Goal: Task Accomplishment & Management: Manage account settings

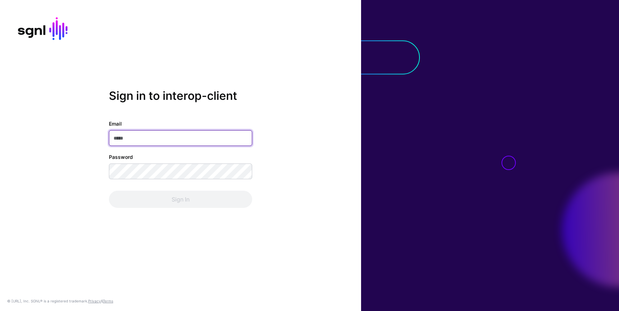
type input "**********"
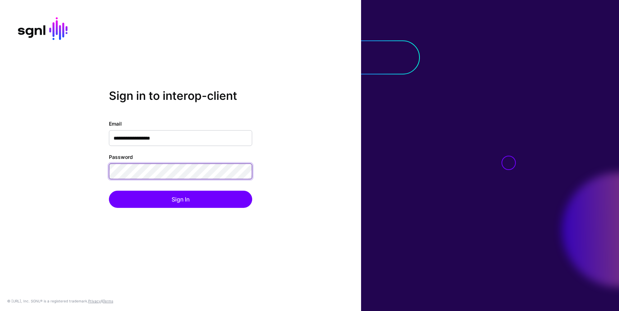
click at [94, 167] on div "**********" at bounding box center [180, 155] width 361 height 133
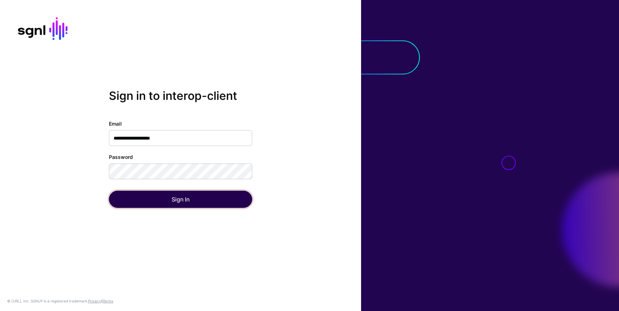
click at [117, 197] on button "Sign In" at bounding box center [180, 199] width 143 height 17
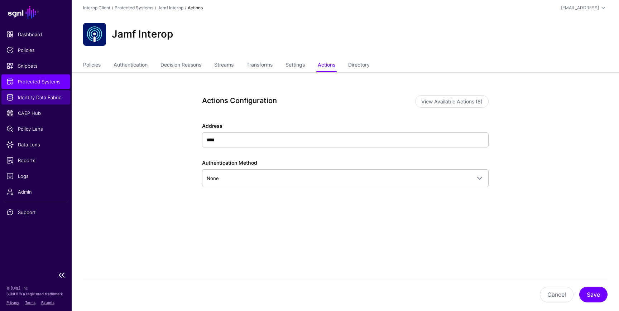
click at [46, 98] on span "Identity Data Fabric" at bounding box center [35, 97] width 59 height 7
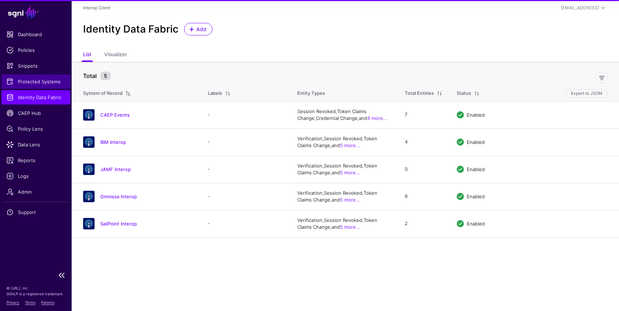
click at [34, 83] on span "Protected Systems" at bounding box center [35, 81] width 59 height 7
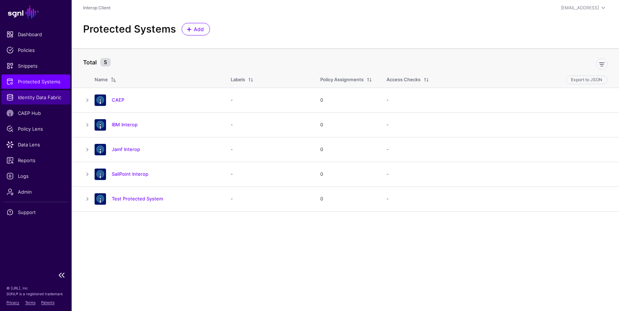
click at [27, 96] on span "Identity Data Fabric" at bounding box center [35, 97] width 59 height 7
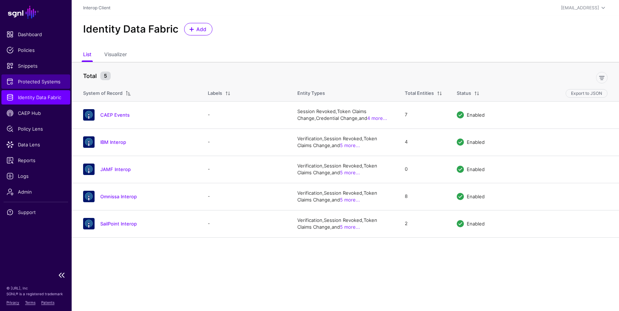
click at [34, 81] on span "Protected Systems" at bounding box center [35, 81] width 59 height 7
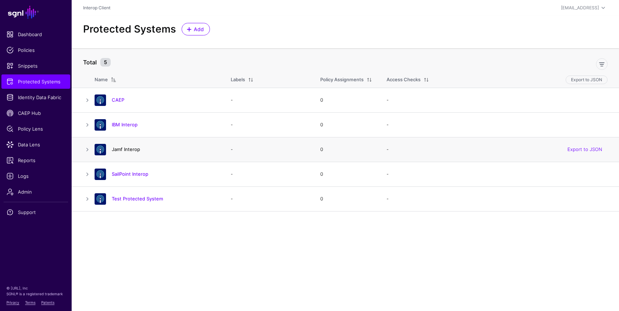
click at [127, 151] on link "Jamf Interop" at bounding box center [126, 149] width 28 height 6
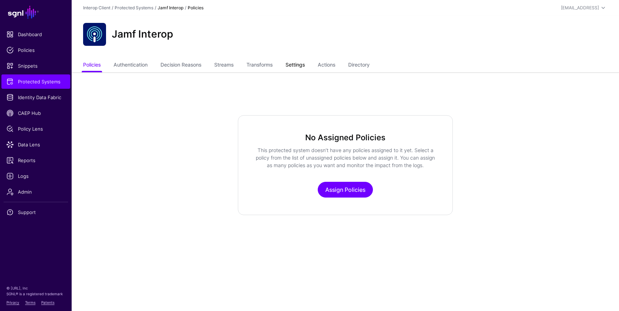
click at [303, 64] on link "Settings" at bounding box center [294, 66] width 19 height 14
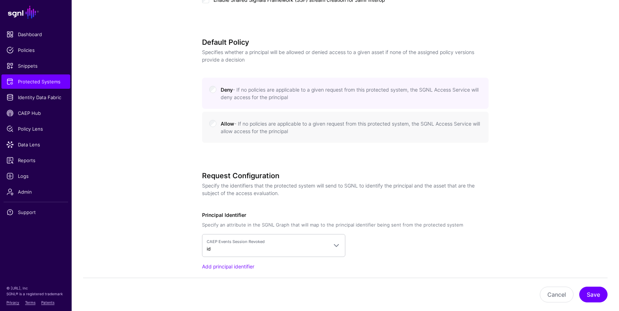
scroll to position [593, 0]
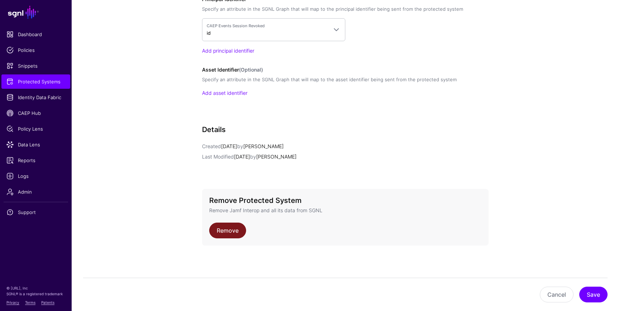
click at [221, 234] on link "Remove" at bounding box center [227, 231] width 37 height 16
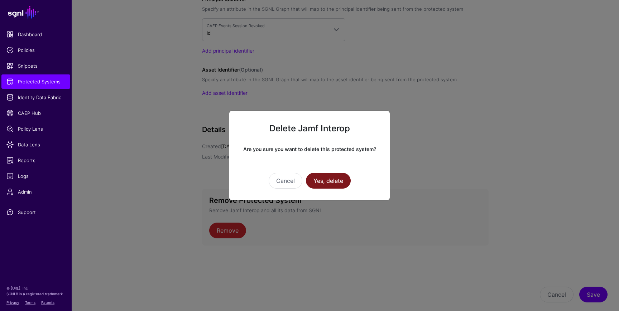
click at [338, 178] on button "Yes, delete" at bounding box center [328, 181] width 45 height 16
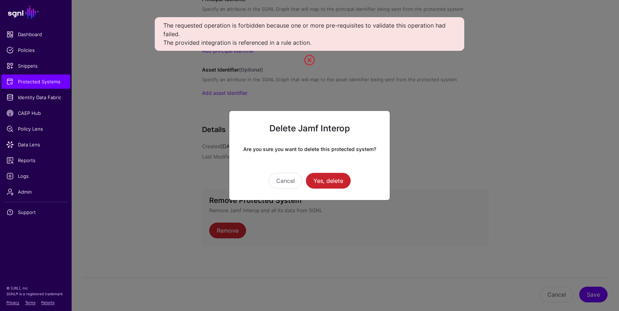
click at [308, 62] on link at bounding box center [309, 59] width 11 height 11
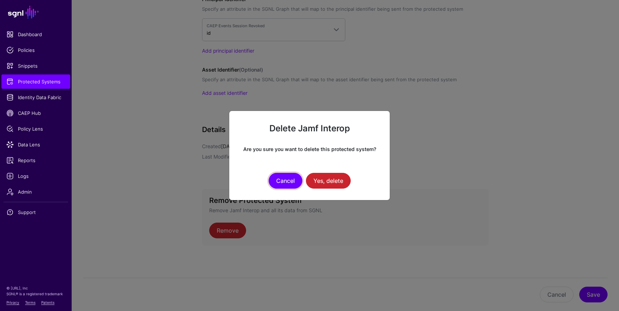
click at [284, 179] on button "Cancel" at bounding box center [286, 181] width 34 height 16
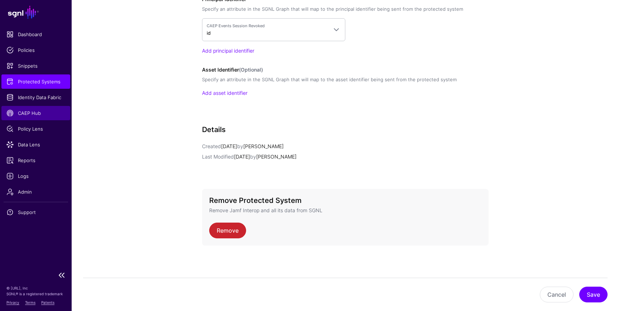
click at [32, 114] on span "CAEP Hub" at bounding box center [35, 113] width 59 height 7
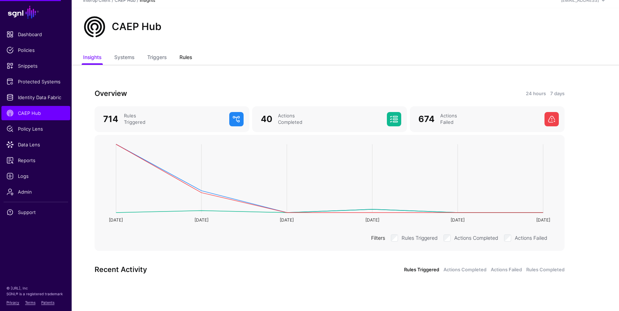
click at [192, 56] on link "Rules" at bounding box center [185, 58] width 13 height 14
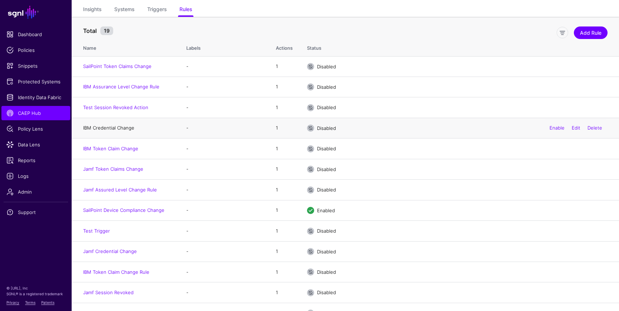
scroll to position [59, 0]
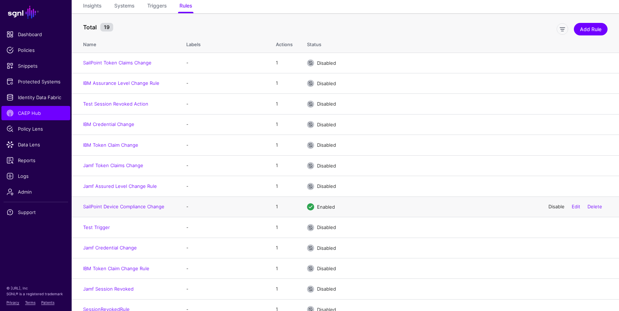
click at [552, 208] on link "Disable" at bounding box center [556, 207] width 16 height 6
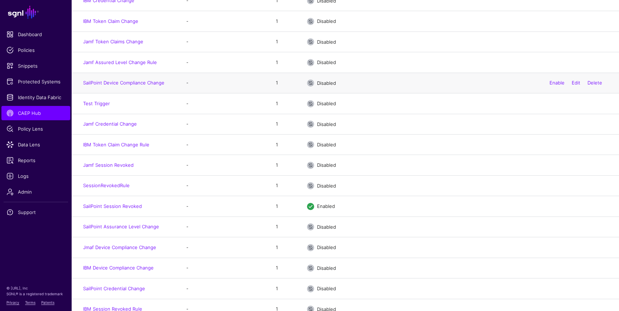
scroll to position [186, 0]
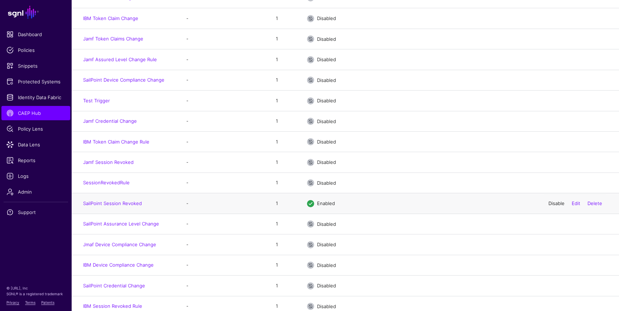
click at [550, 204] on link "Disable" at bounding box center [556, 204] width 16 height 6
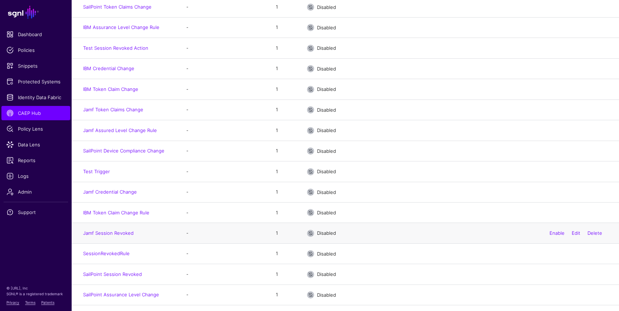
scroll to position [116, 0]
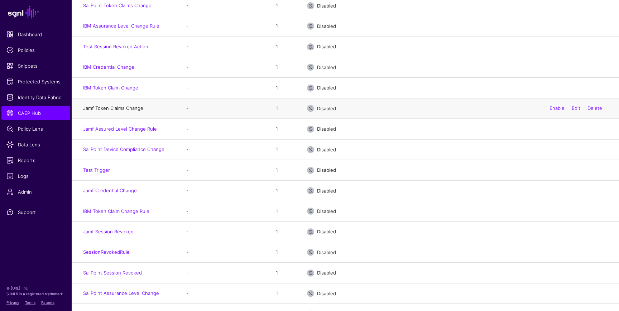
click at [132, 110] on link "Jamf Token Claims Change" at bounding box center [113, 108] width 60 height 6
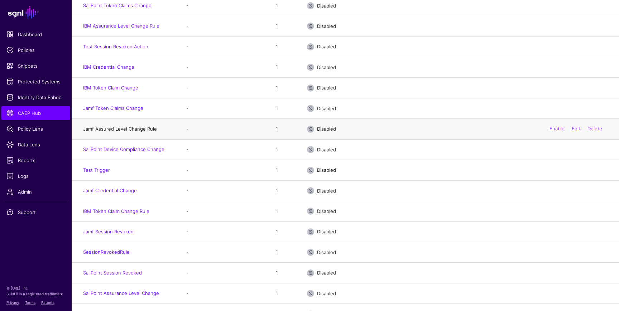
click at [128, 129] on link "Jamf Assured Level Change Rule" at bounding box center [120, 129] width 74 height 6
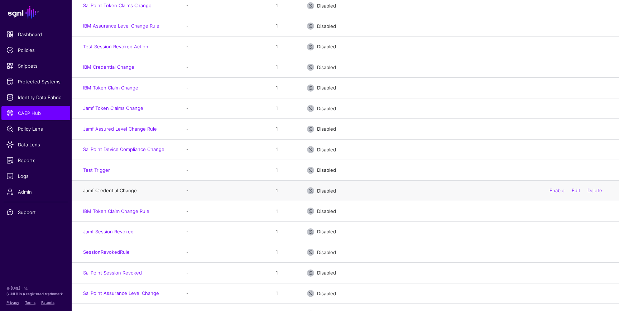
click at [107, 193] on link "Jamf Credential Change" at bounding box center [110, 191] width 54 height 6
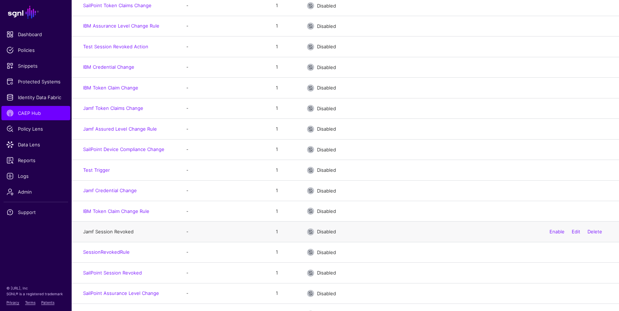
click at [112, 232] on link "Jamf Session Revoked" at bounding box center [108, 232] width 50 height 6
click at [596, 111] on link "Delete" at bounding box center [594, 108] width 15 height 6
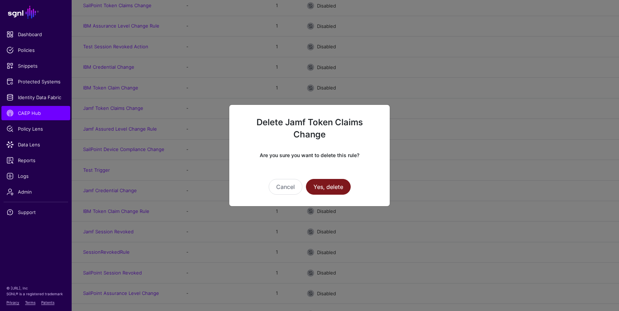
click at [336, 185] on button "Yes, delete" at bounding box center [328, 187] width 45 height 16
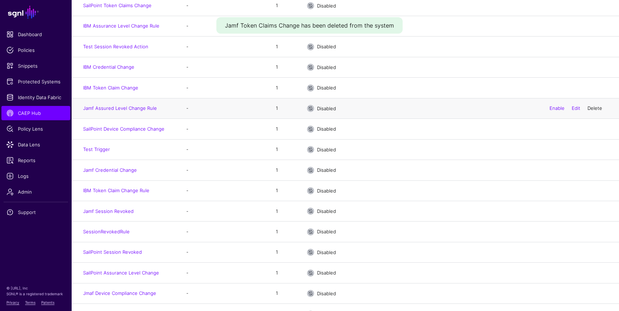
click at [594, 107] on link "Delete" at bounding box center [594, 108] width 15 height 6
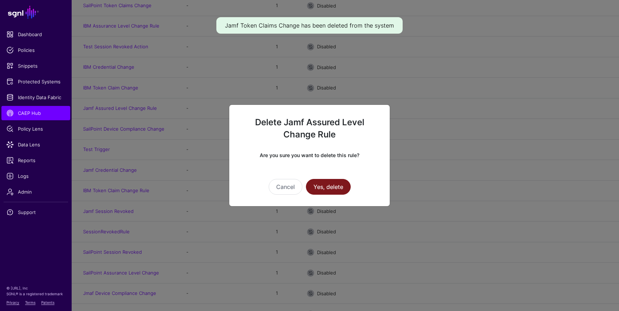
click at [326, 188] on button "Yes, delete" at bounding box center [328, 187] width 45 height 16
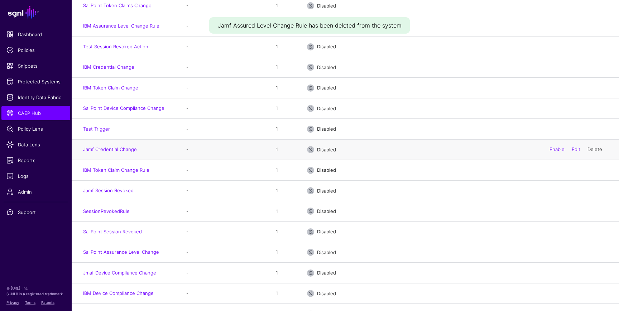
click at [600, 149] on link "Delete" at bounding box center [594, 149] width 15 height 6
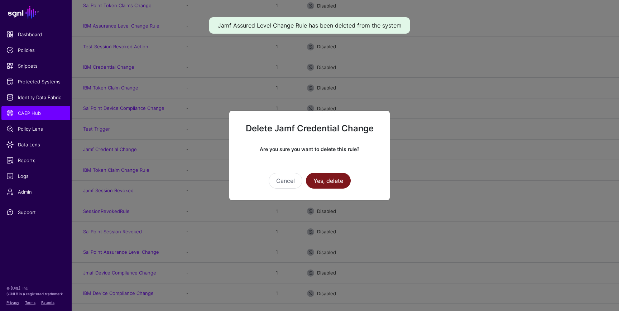
click at [338, 179] on button "Yes, delete" at bounding box center [328, 181] width 45 height 16
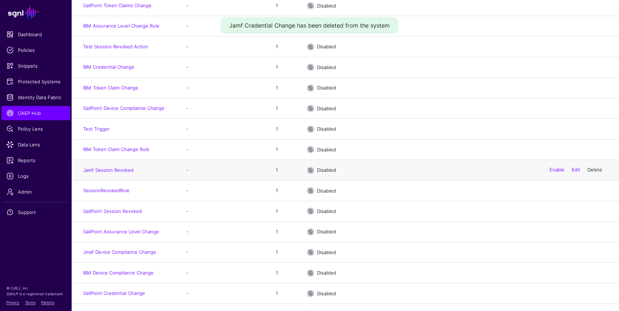
click at [594, 170] on link "Delete" at bounding box center [594, 170] width 15 height 6
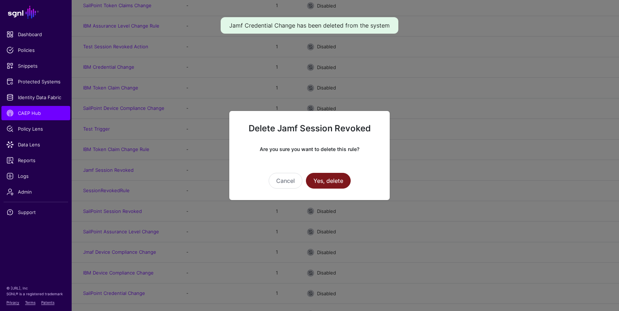
click at [340, 176] on button "Yes, delete" at bounding box center [328, 181] width 45 height 16
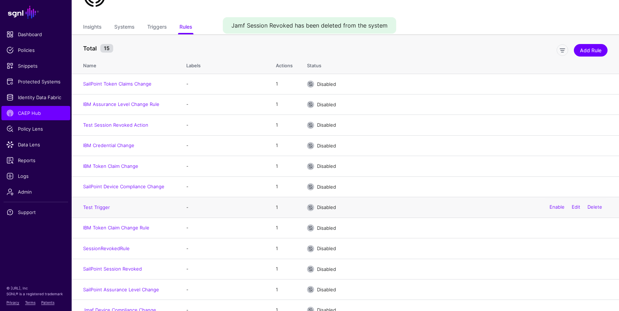
scroll to position [0, 0]
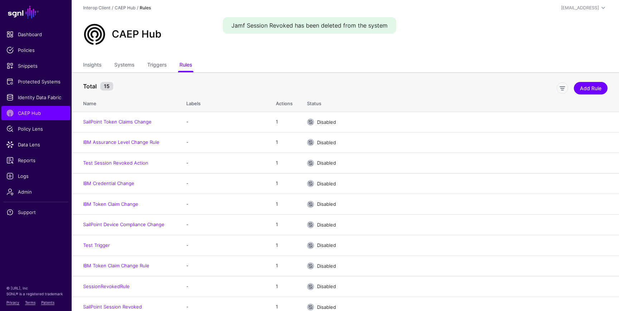
click at [377, 59] on ul "Insights Systems Triggers Rules" at bounding box center [345, 66] width 524 height 14
click at [47, 97] on span "Identity Data Fabric" at bounding box center [35, 97] width 59 height 7
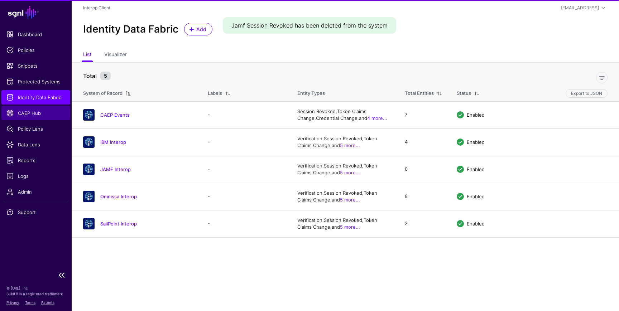
click at [34, 114] on span "CAEP Hub" at bounding box center [35, 113] width 59 height 7
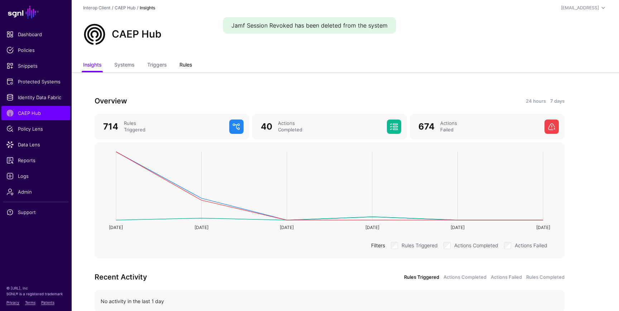
click at [185, 68] on link "Rules" at bounding box center [185, 66] width 13 height 14
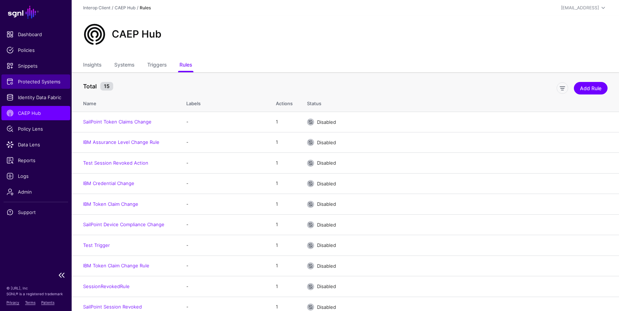
click at [46, 81] on span "Protected Systems" at bounding box center [35, 81] width 59 height 7
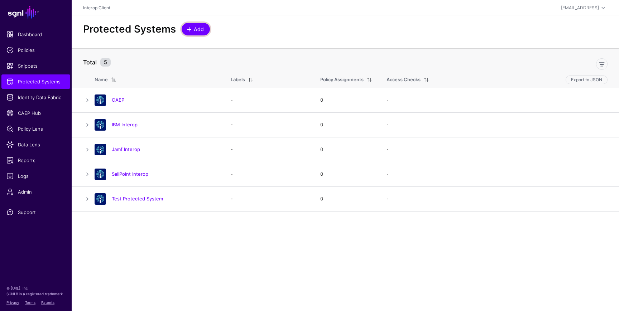
click at [195, 30] on span "Add" at bounding box center [199, 29] width 12 height 8
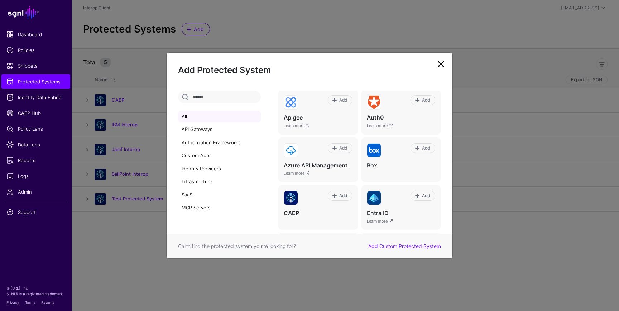
scroll to position [68, 0]
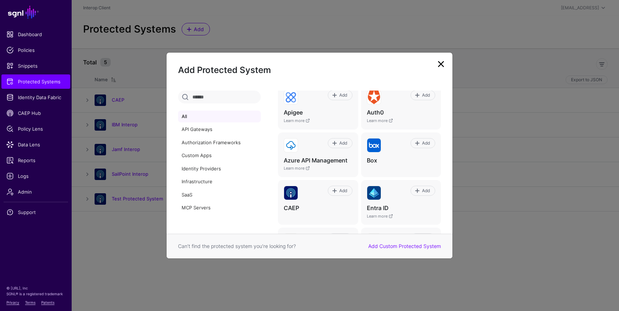
click at [440, 62] on link at bounding box center [440, 63] width 11 height 11
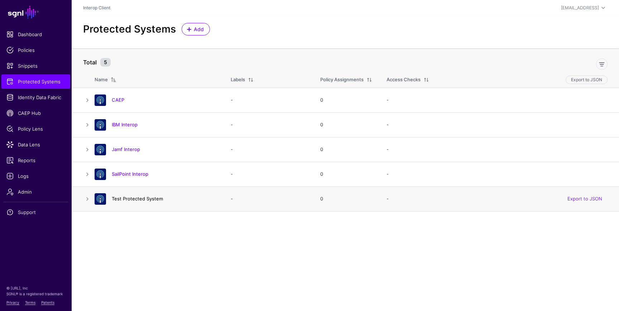
click at [139, 196] on link "Test Protected System" at bounding box center [137, 199] width 51 height 6
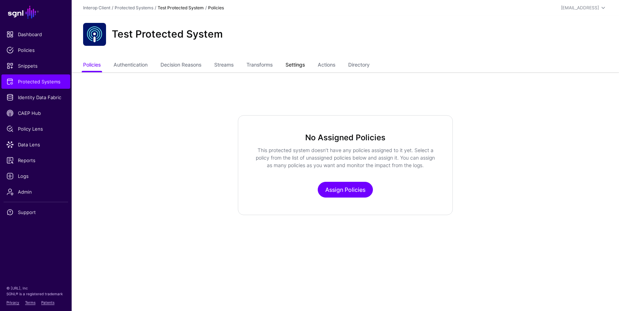
click at [296, 64] on link "Settings" at bounding box center [294, 66] width 19 height 14
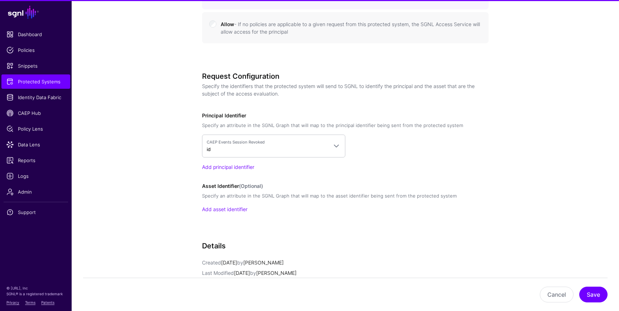
scroll to position [593, 0]
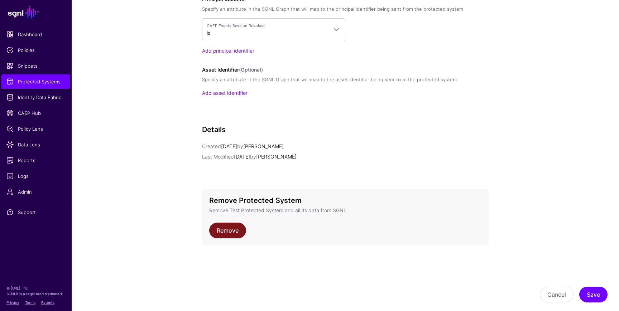
click at [226, 231] on link "Remove" at bounding box center [227, 231] width 37 height 16
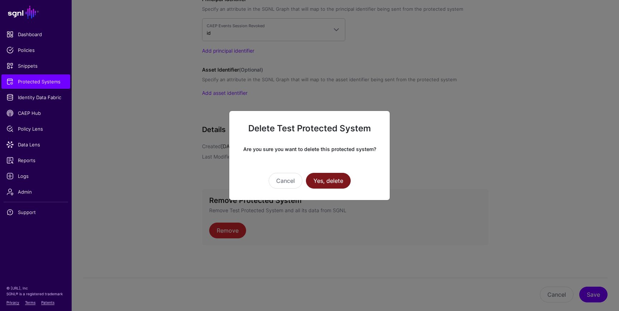
click at [333, 181] on button "Yes, delete" at bounding box center [328, 181] width 45 height 16
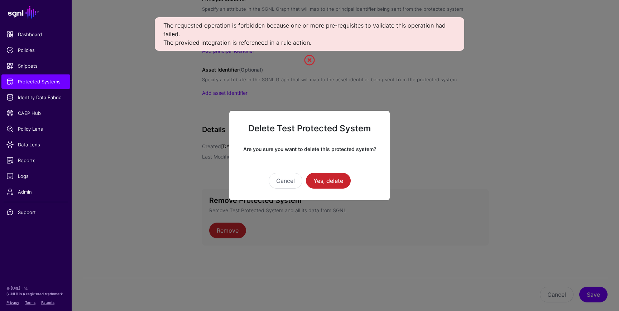
click at [40, 121] on ngb-modal-window "Delete Test Protected System Are you sure you want to delete this protected sys…" at bounding box center [309, 155] width 619 height 311
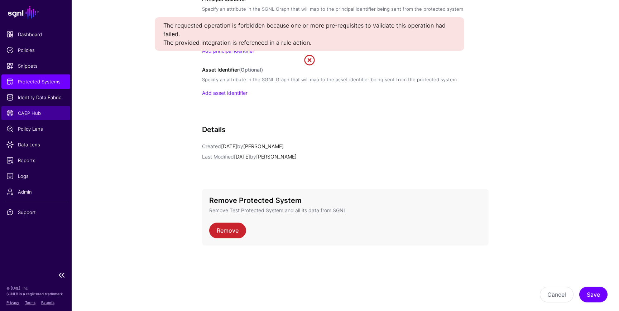
click at [30, 114] on span "CAEP Hub" at bounding box center [35, 113] width 59 height 7
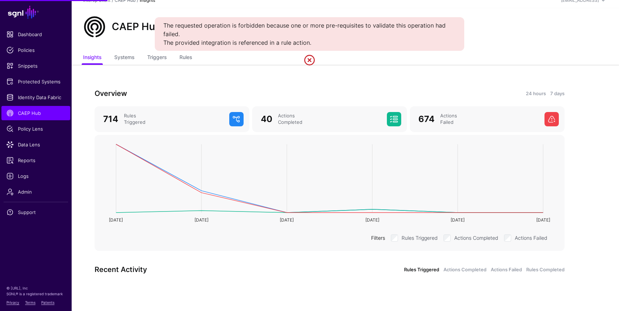
scroll to position [37, 0]
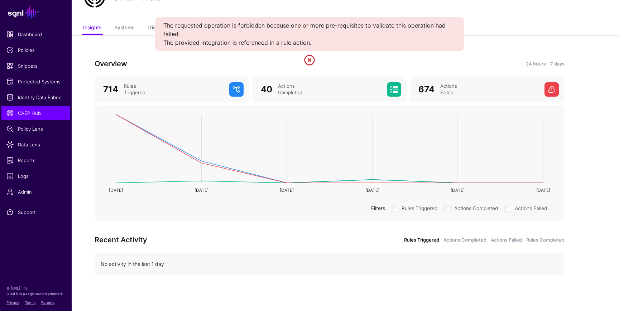
click at [308, 59] on link at bounding box center [309, 59] width 11 height 11
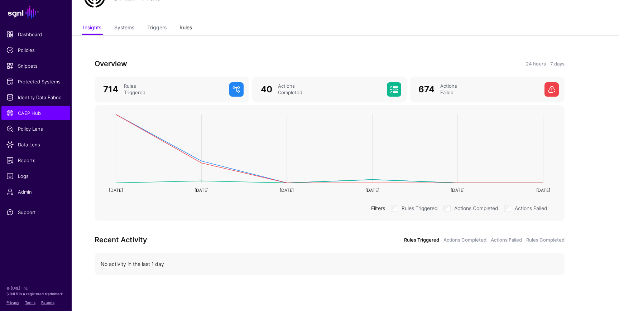
click at [189, 27] on link "Rules" at bounding box center [185, 28] width 13 height 14
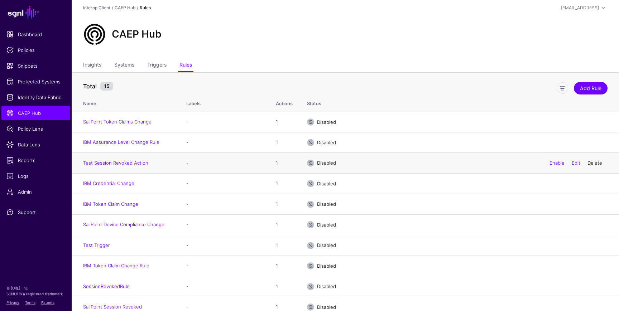
click at [588, 163] on link "Delete" at bounding box center [594, 163] width 15 height 6
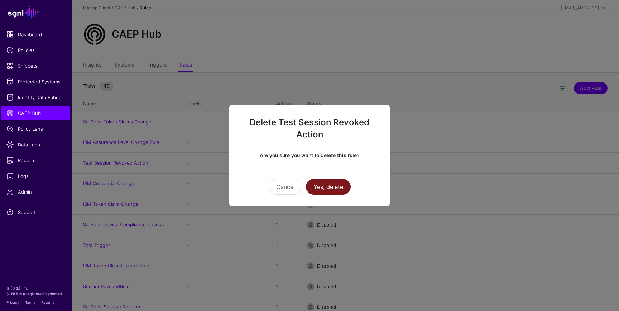
click at [339, 192] on button "Yes, delete" at bounding box center [328, 187] width 45 height 16
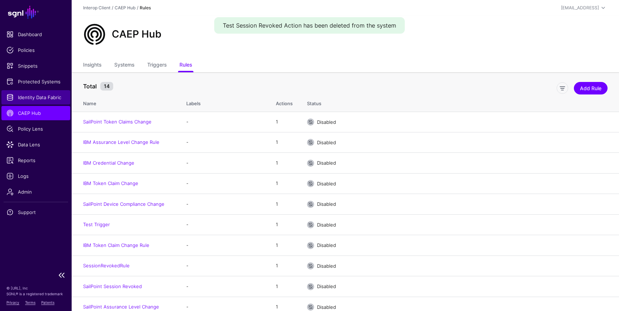
click at [21, 97] on span "Identity Data Fabric" at bounding box center [35, 97] width 59 height 7
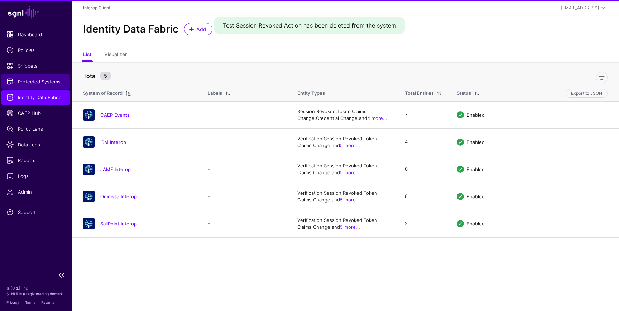
click at [41, 83] on span "Protected Systems" at bounding box center [35, 81] width 59 height 7
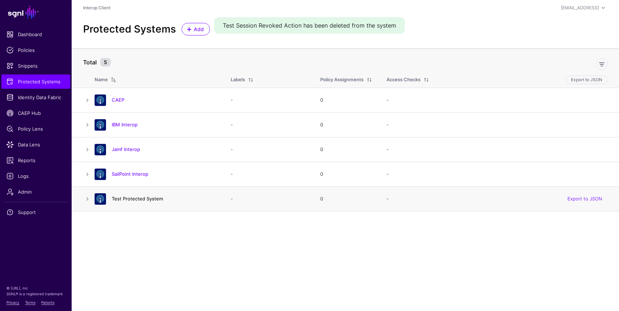
click at [150, 199] on link "Test Protected System" at bounding box center [137, 199] width 51 height 6
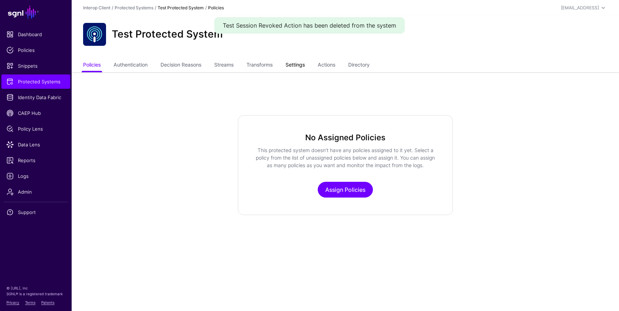
click at [304, 68] on link "Settings" at bounding box center [294, 66] width 19 height 14
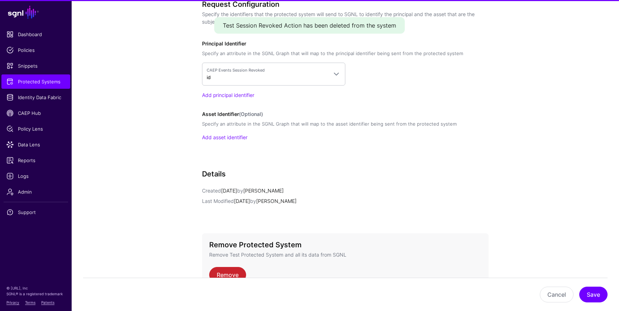
scroll to position [593, 0]
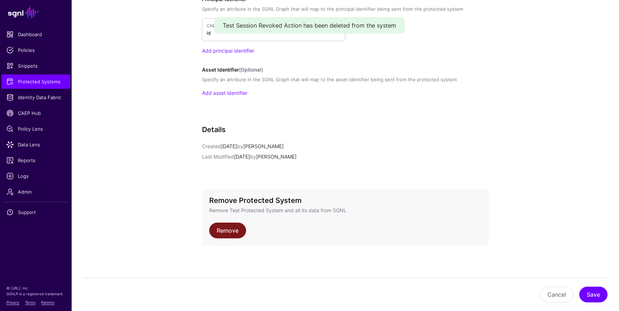
click at [223, 227] on link "Remove" at bounding box center [227, 231] width 37 height 16
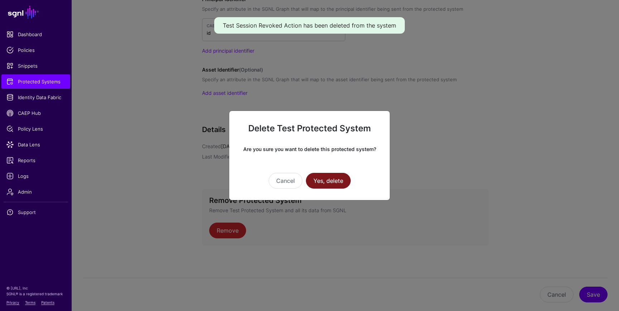
click at [329, 182] on button "Yes, delete" at bounding box center [328, 181] width 45 height 16
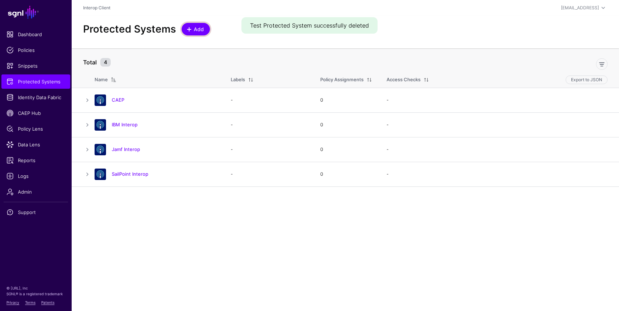
click at [189, 27] on span at bounding box center [189, 29] width 6 height 6
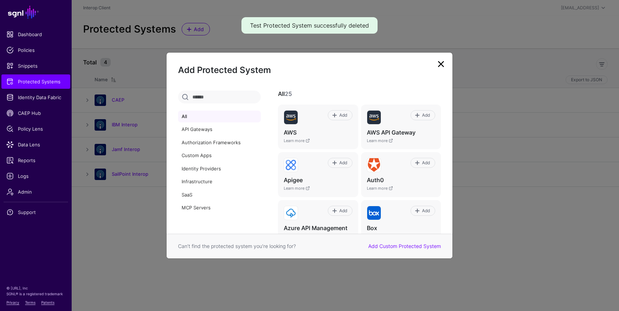
click at [440, 65] on link at bounding box center [440, 63] width 11 height 11
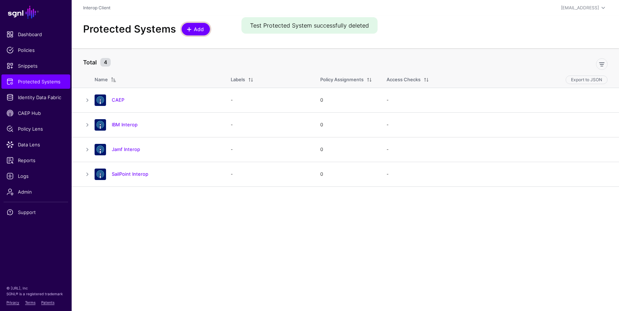
click at [198, 23] on link "Add" at bounding box center [196, 29] width 28 height 13
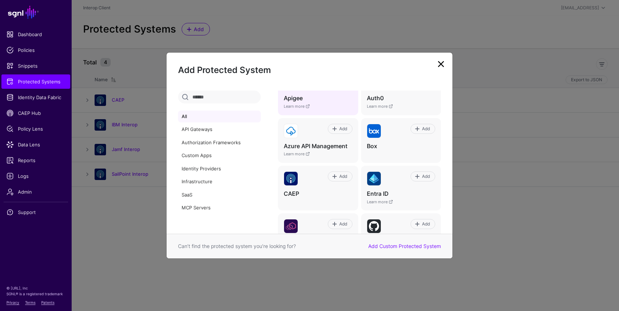
scroll to position [86, 0]
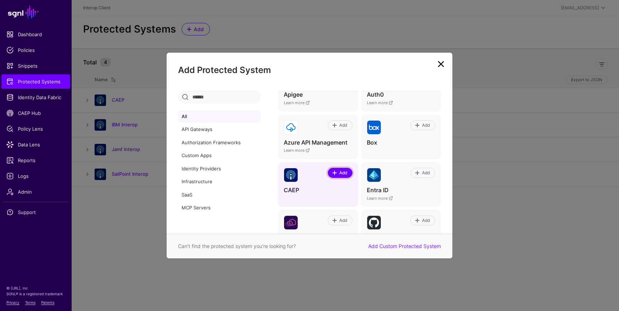
click at [344, 173] on span "Add" at bounding box center [343, 173] width 10 height 6
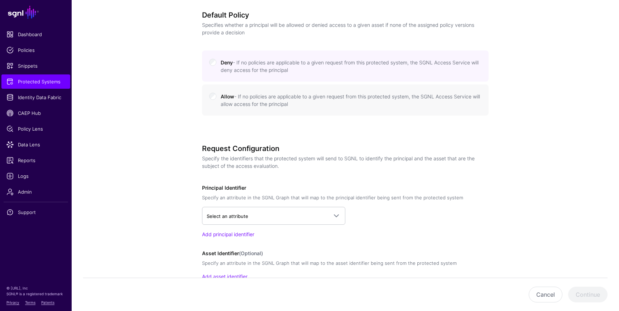
scroll to position [358, 0]
